Goal: Transaction & Acquisition: Purchase product/service

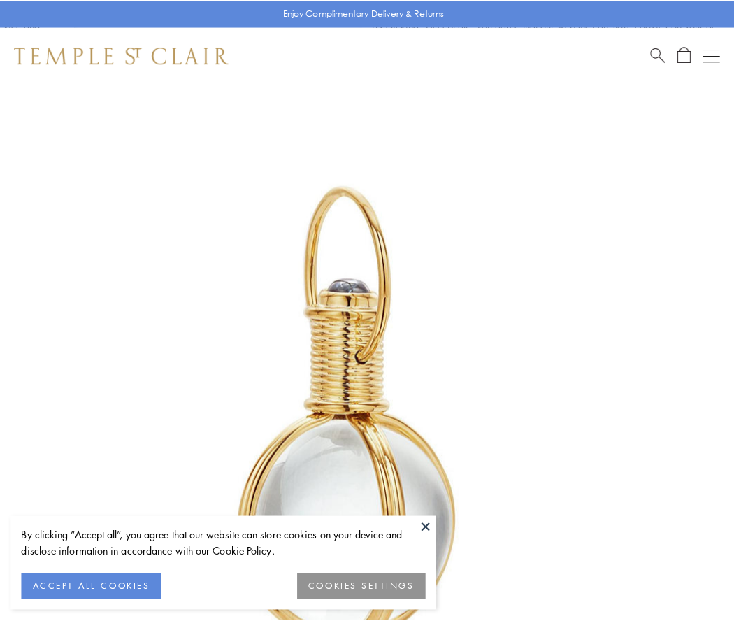
scroll to position [365, 0]
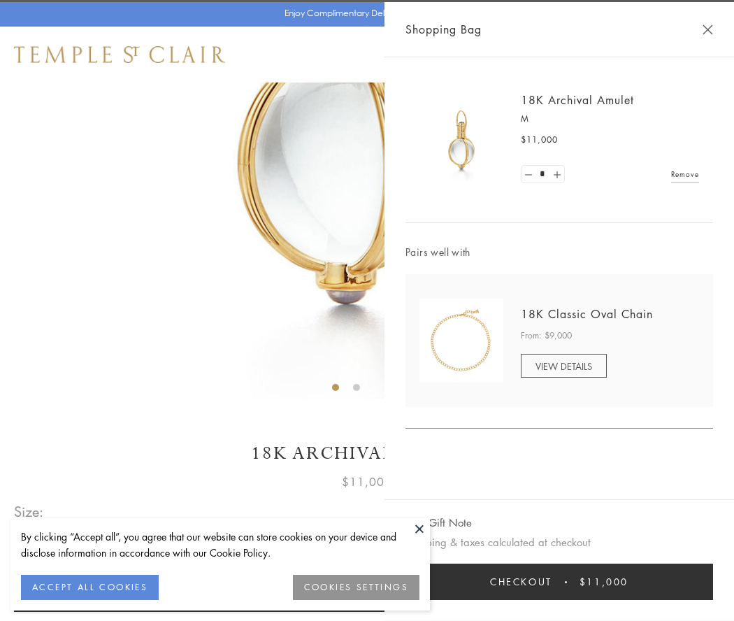
click at [559, 581] on button "Checkout $11,000" at bounding box center [559, 581] width 308 height 36
